Goal: Find specific page/section: Find specific page/section

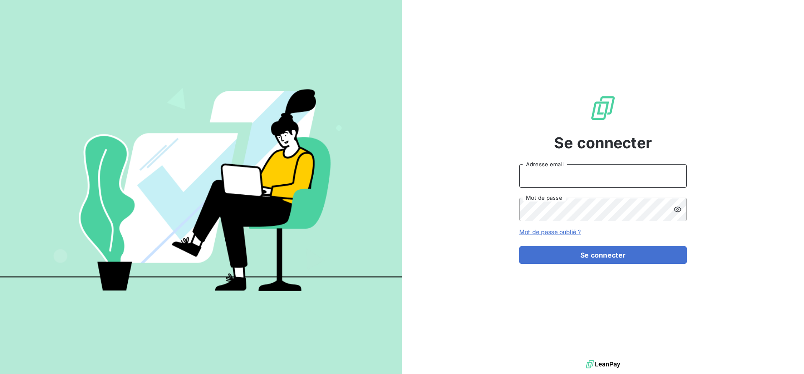
click at [539, 170] on input "Adresse email" at bounding box center [603, 175] width 168 height 23
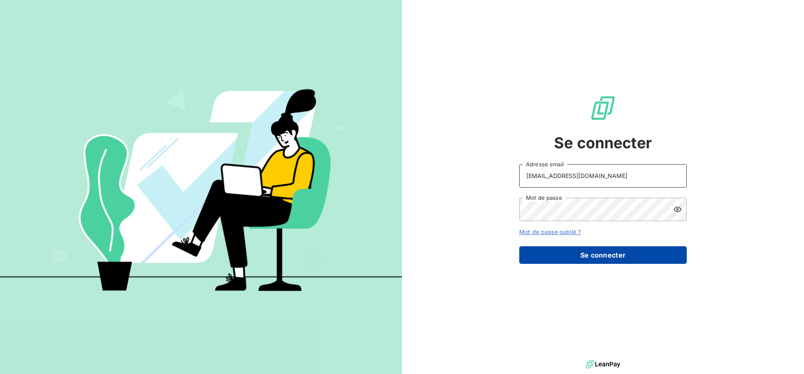
type input "[EMAIL_ADDRESS][DOMAIN_NAME]"
click at [598, 251] on button "Se connecter" at bounding box center [603, 255] width 168 height 18
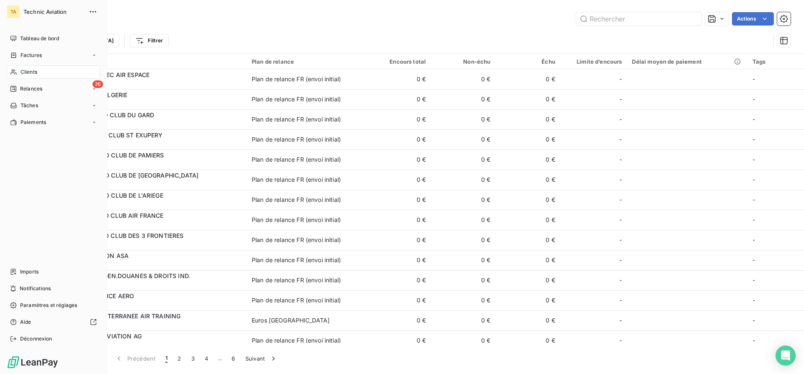
click at [17, 70] on div "Clients" at bounding box center [53, 71] width 93 height 13
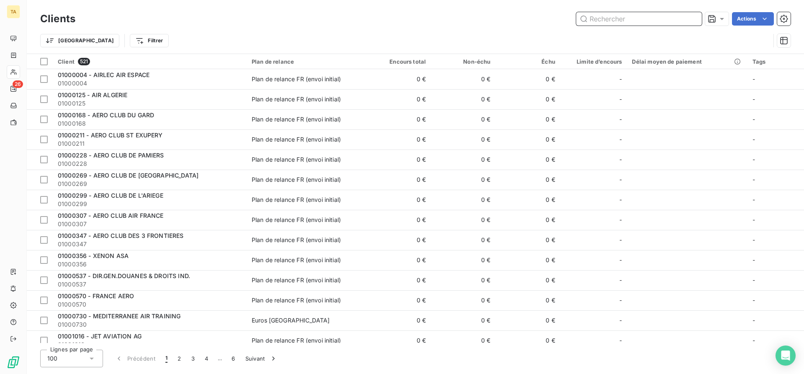
click at [620, 17] on input "text" at bounding box center [639, 18] width 126 height 13
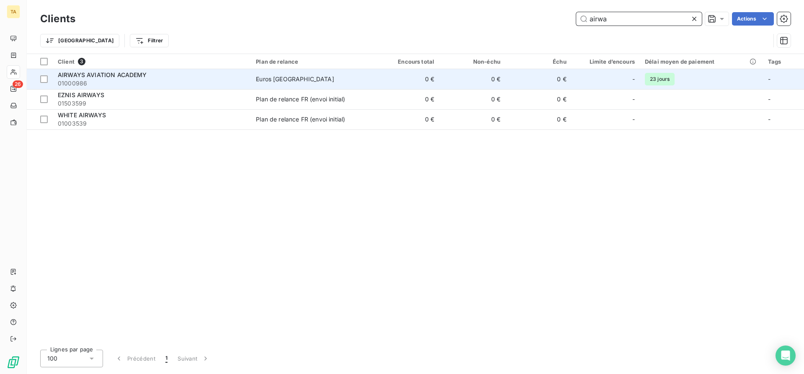
type input "airwa"
click at [109, 76] on span "AIRWAYS AVIATION ACADEMY" at bounding box center [102, 74] width 89 height 7
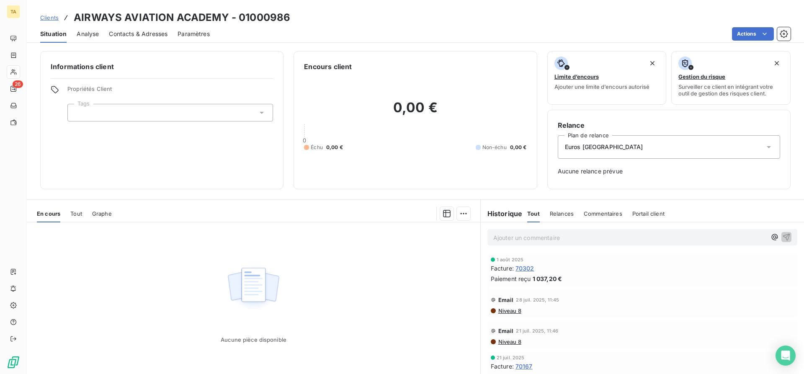
scroll to position [35, 0]
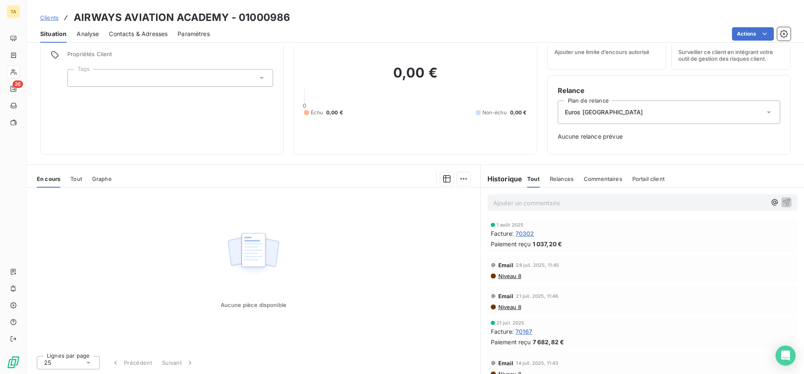
click at [109, 238] on div "Aucune pièce disponible" at bounding box center [254, 268] width 454 height 161
